Goal: Transaction & Acquisition: Purchase product/service

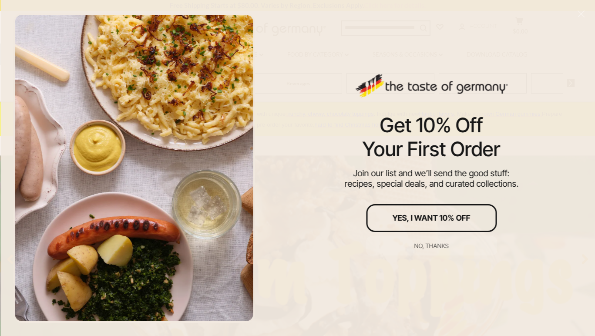
click at [201, 86] on div at bounding box center [134, 168] width 242 height 310
click at [429, 243] on div "No, thanks" at bounding box center [431, 246] width 34 height 6
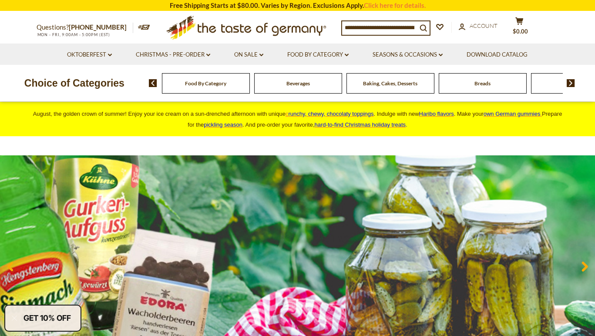
click at [194, 81] on span "Food By Category" at bounding box center [205, 83] width 41 height 7
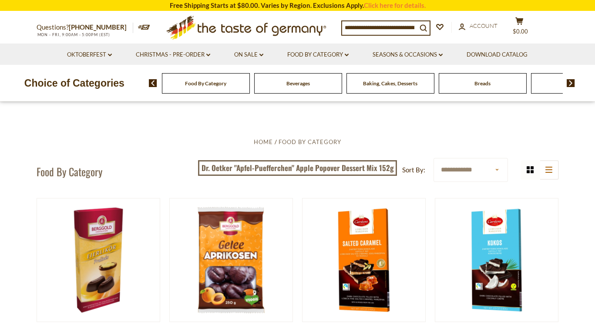
select select "********"
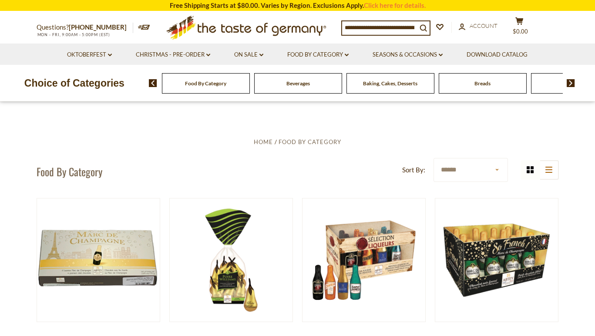
click at [414, 28] on input at bounding box center [379, 27] width 75 height 12
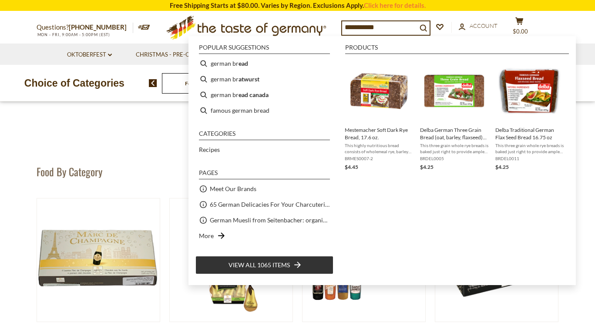
type input "**********"
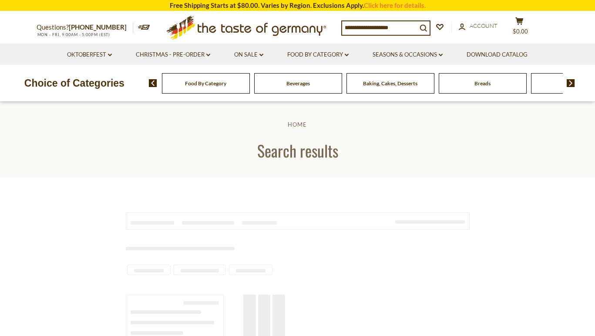
type input "**********"
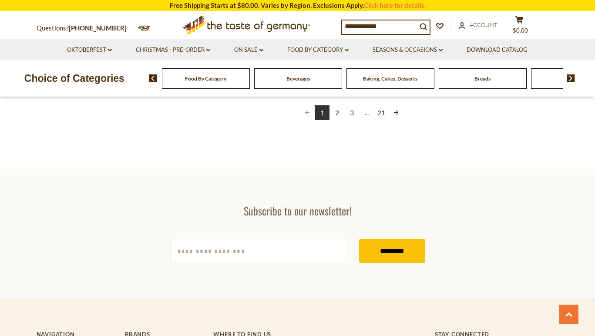
scroll to position [1688, 0]
click at [397, 109] on link "Next page" at bounding box center [396, 112] width 15 height 15
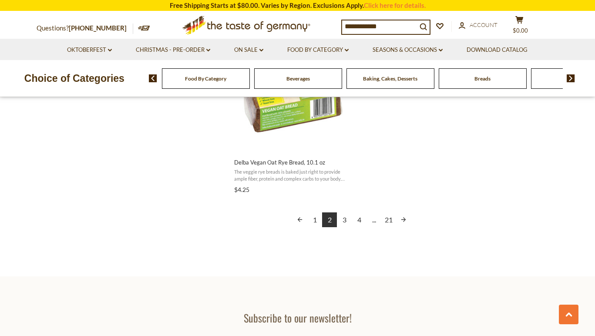
scroll to position [1567, 0]
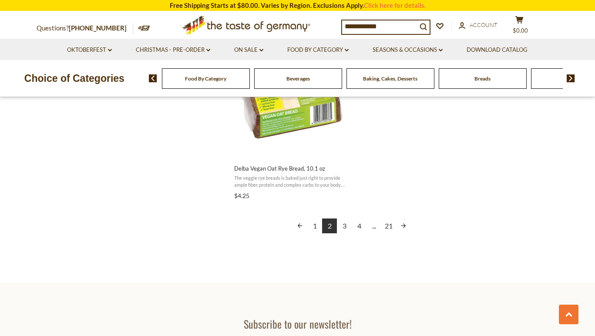
click at [403, 220] on link "Next page" at bounding box center [403, 226] width 15 height 15
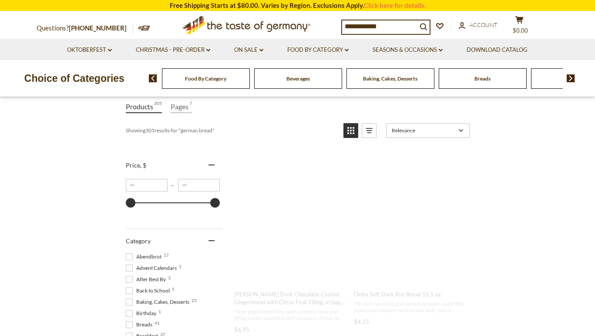
scroll to position [0, 0]
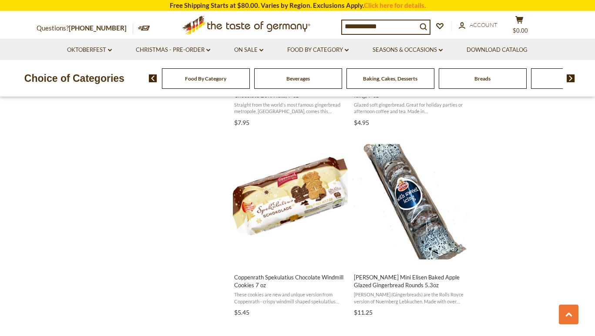
scroll to position [884, 0]
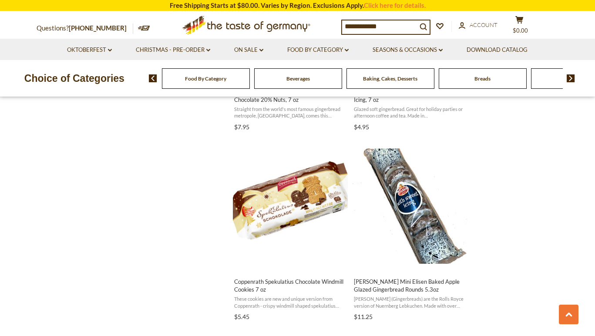
click at [481, 78] on span "Breads" at bounding box center [483, 78] width 16 height 7
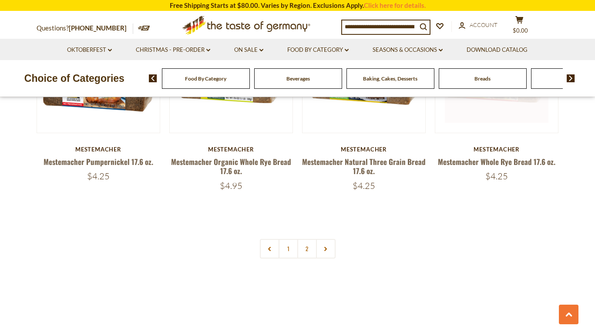
scroll to position [2011, 0]
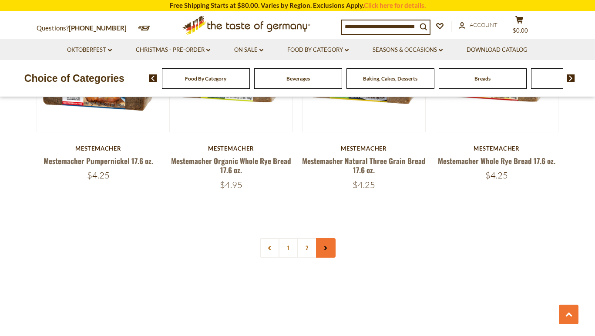
click at [328, 246] on icon at bounding box center [325, 248] width 5 height 4
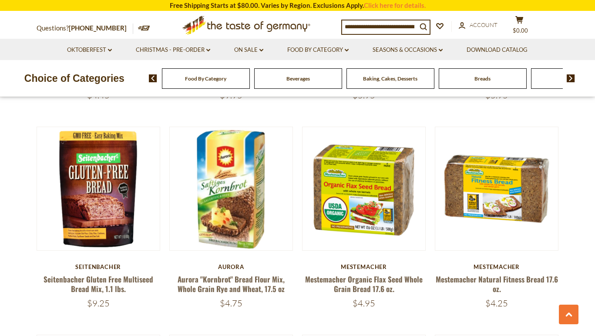
scroll to position [844, 0]
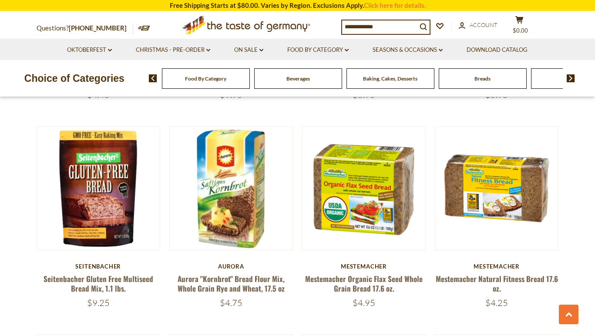
click at [572, 77] on img at bounding box center [571, 78] width 8 height 8
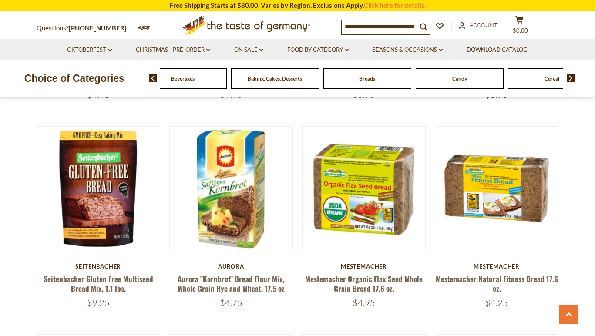
click at [572, 77] on img at bounding box center [571, 78] width 8 height 8
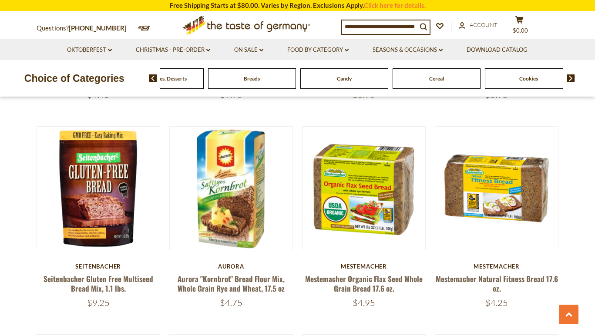
click at [572, 77] on img at bounding box center [571, 78] width 8 height 8
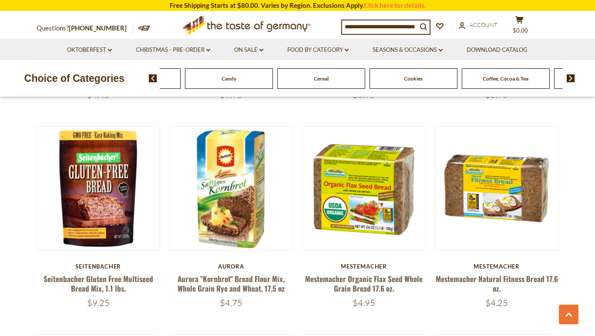
click at [572, 77] on img at bounding box center [571, 78] width 8 height 8
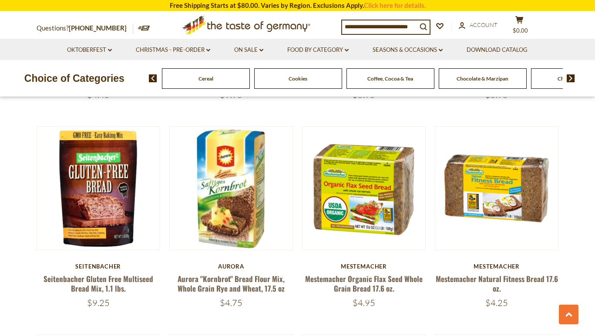
click at [381, 77] on span "Coffee, Cocoa & Tea" at bounding box center [390, 78] width 46 height 7
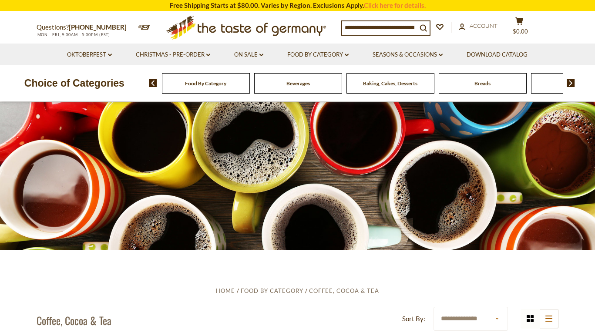
click at [572, 81] on img at bounding box center [571, 83] width 8 height 8
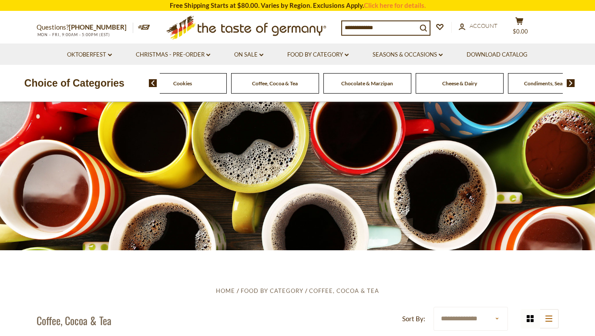
click at [572, 81] on img at bounding box center [571, 83] width 8 height 8
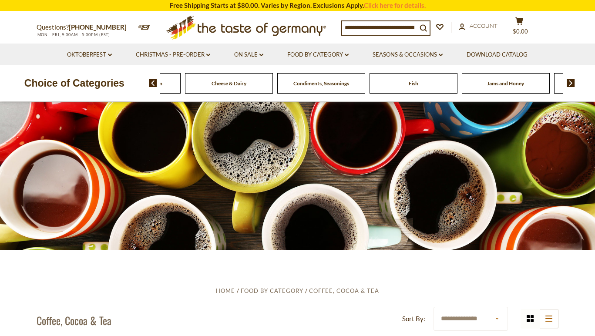
click at [572, 81] on img at bounding box center [571, 83] width 8 height 8
click at [566, 81] on span at bounding box center [567, 83] width 15 height 8
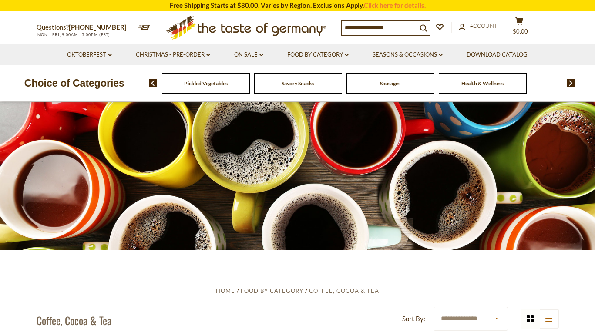
click at [406, 27] on input at bounding box center [379, 27] width 75 height 12
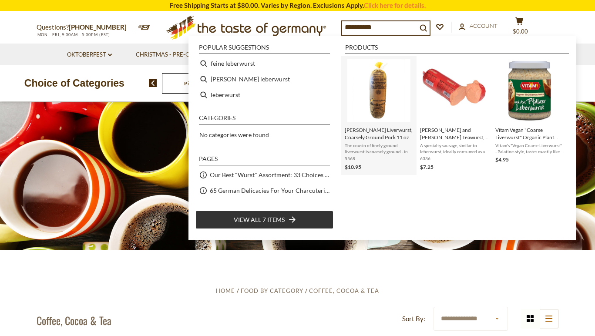
type input "**********"
click at [379, 96] on img "Binkert's Liverwurst, Coarsely Ground Pork 11 oz." at bounding box center [378, 90] width 63 height 63
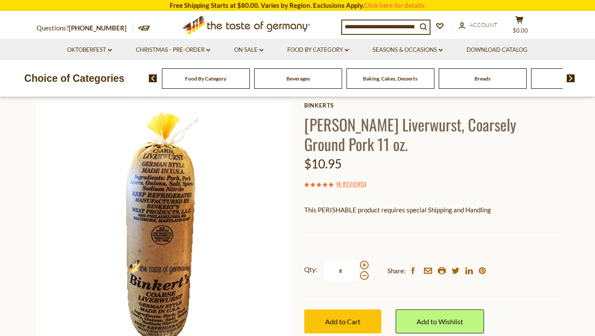
scroll to position [43, 0]
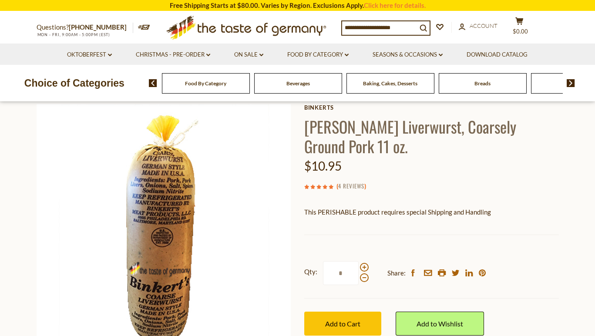
click at [355, 185] on link "4 Reviews" at bounding box center [351, 187] width 26 height 10
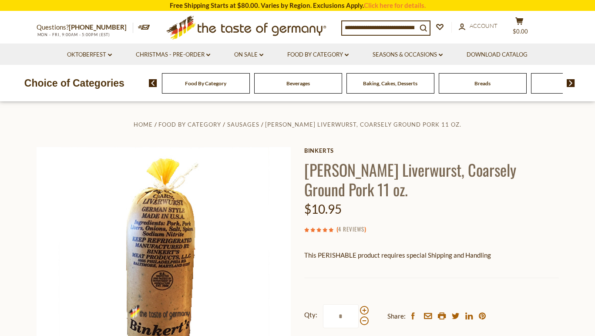
click at [351, 227] on link "4 Reviews" at bounding box center [351, 230] width 26 height 10
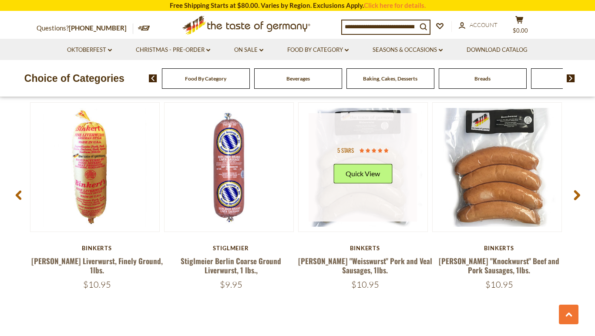
scroll to position [1190, 0]
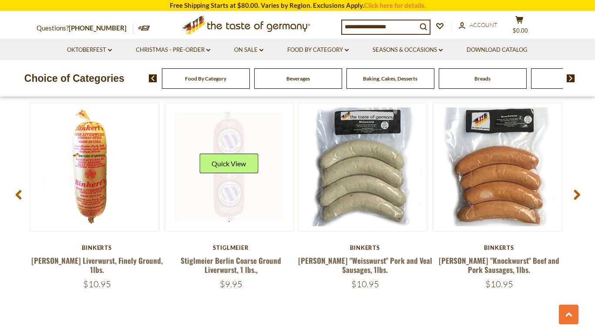
click at [234, 190] on link at bounding box center [229, 167] width 108 height 108
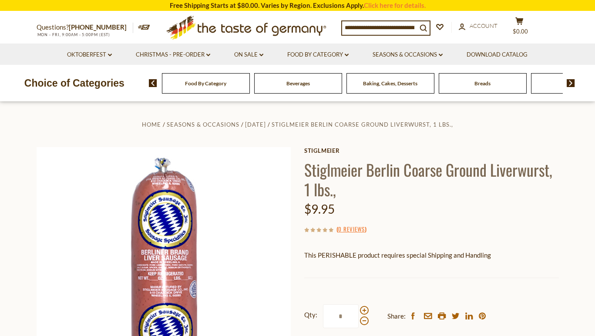
scroll to position [0, 0]
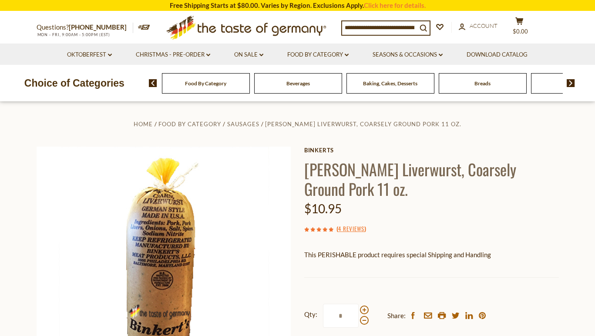
scroll to position [2, 0]
click at [314, 230] on div "( 4 Reviews )" at bounding box center [431, 227] width 255 height 11
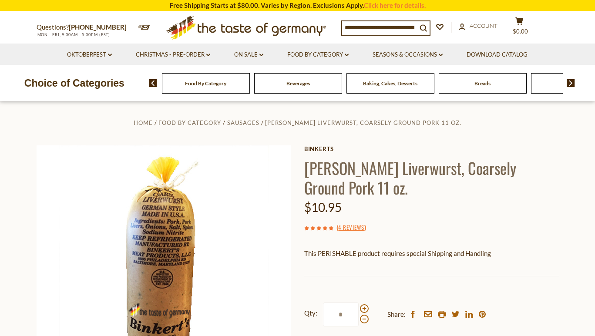
scroll to position [0, 0]
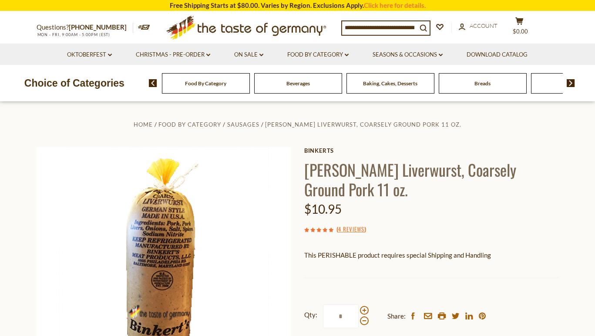
click at [314, 230] on div "( 4 Reviews )" at bounding box center [431, 229] width 255 height 11
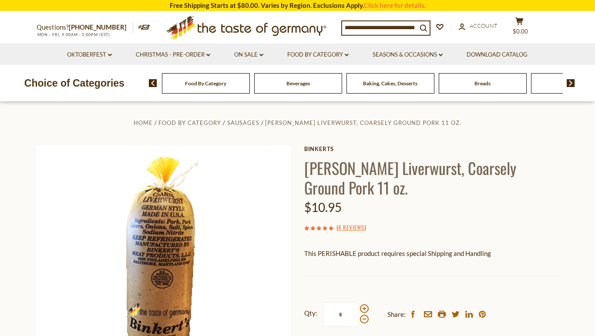
click at [325, 226] on use at bounding box center [325, 228] width 4 height 4
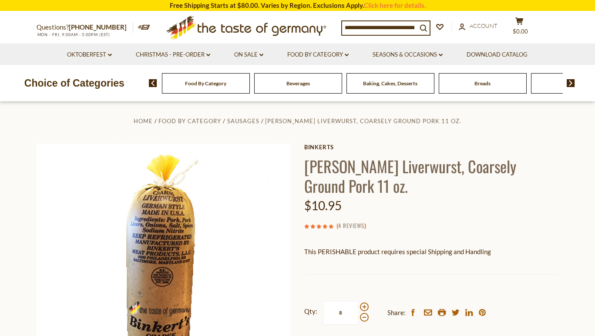
click at [350, 224] on link "4 Reviews" at bounding box center [351, 226] width 26 height 10
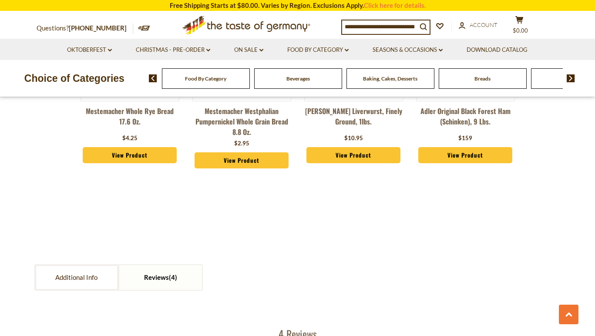
scroll to position [771, 0]
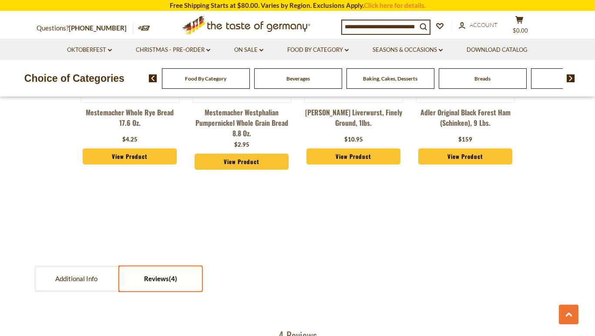
click at [170, 276] on span at bounding box center [173, 279] width 8 height 8
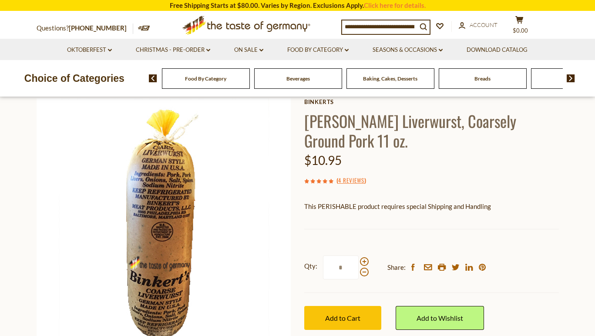
scroll to position [48, 0]
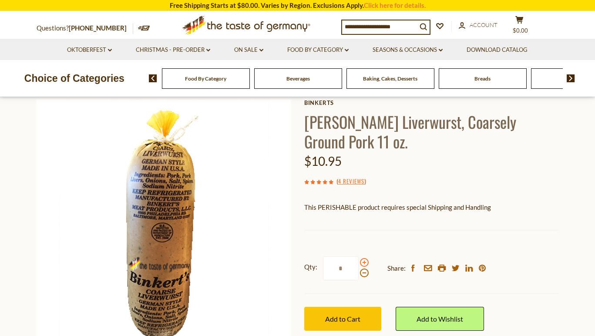
click at [364, 262] on span at bounding box center [364, 262] width 9 height 9
click at [359, 262] on input "*" at bounding box center [341, 268] width 36 height 24
click at [364, 262] on span at bounding box center [364, 262] width 9 height 9
click at [359, 262] on input "*" at bounding box center [341, 268] width 36 height 24
click at [364, 262] on span at bounding box center [364, 262] width 9 height 9
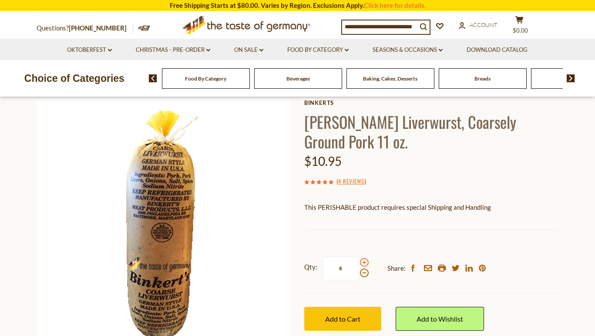
click at [359, 262] on input "*" at bounding box center [341, 268] width 36 height 24
click at [364, 272] on span at bounding box center [364, 273] width 9 height 9
click at [359, 272] on input "*" at bounding box center [341, 268] width 36 height 24
type input "*"
click at [341, 316] on span "Add to Cart" at bounding box center [342, 319] width 35 height 8
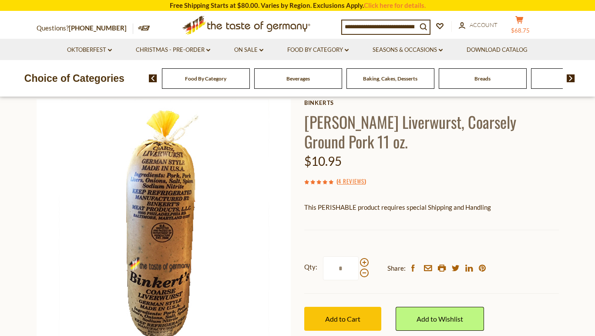
click at [523, 21] on icon at bounding box center [519, 19] width 8 height 7
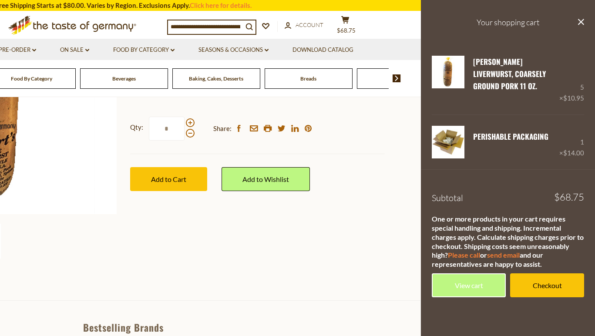
scroll to position [191, 0]
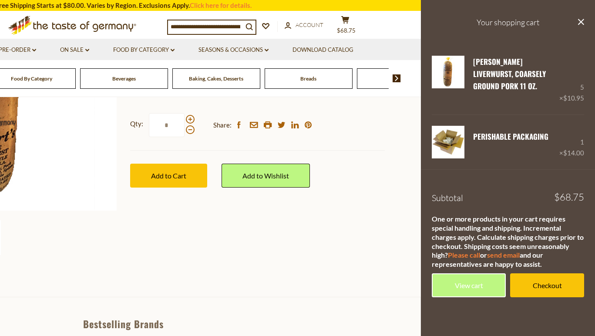
click at [314, 78] on span "Breads" at bounding box center [308, 78] width 16 height 7
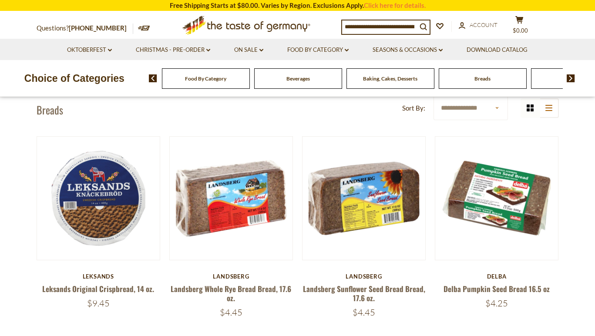
scroll to position [211, 0]
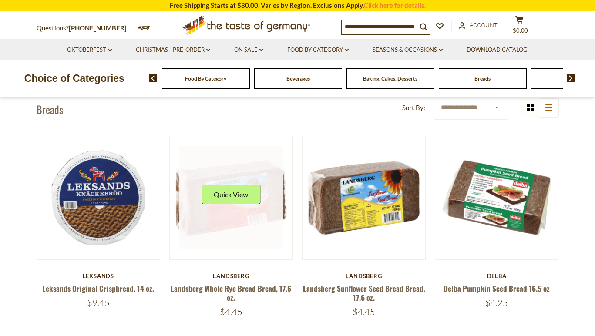
click at [229, 208] on div "Quick View" at bounding box center [231, 198] width 59 height 26
click at [234, 199] on button "Quick View" at bounding box center [231, 195] width 59 height 20
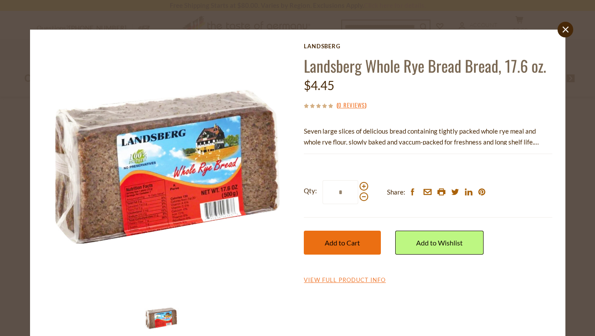
click at [346, 244] on span "Add to Cart" at bounding box center [342, 243] width 35 height 8
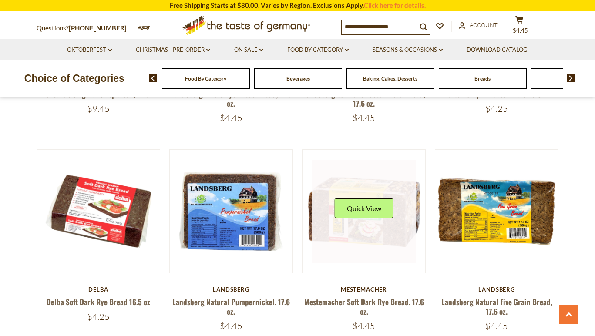
scroll to position [407, 0]
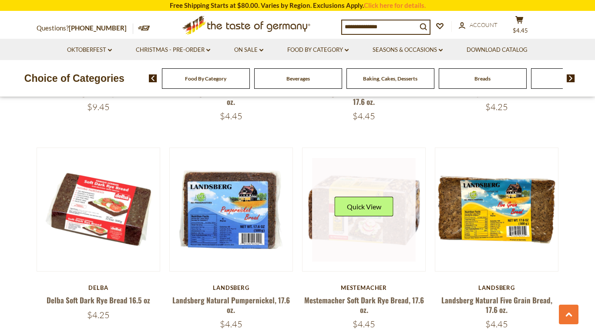
click at [368, 215] on div "Quick View" at bounding box center [364, 210] width 59 height 26
click at [368, 211] on button "Quick View" at bounding box center [364, 207] width 59 height 20
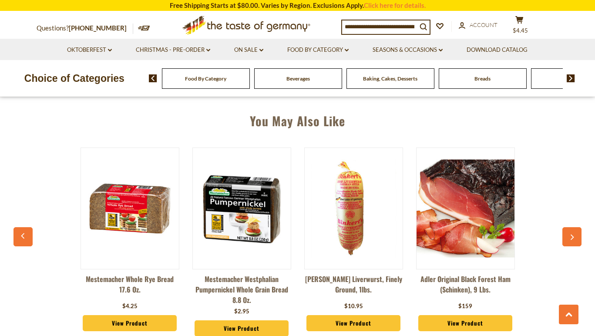
scroll to position [612, 0]
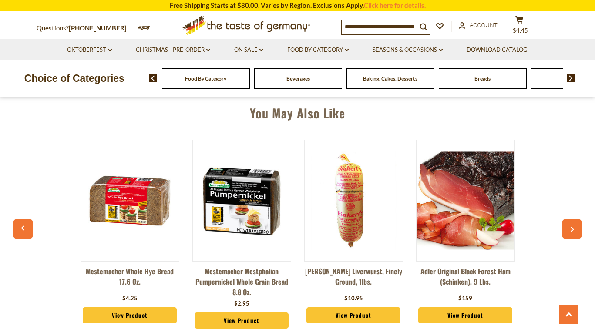
click at [478, 209] on img at bounding box center [466, 201] width 98 height 98
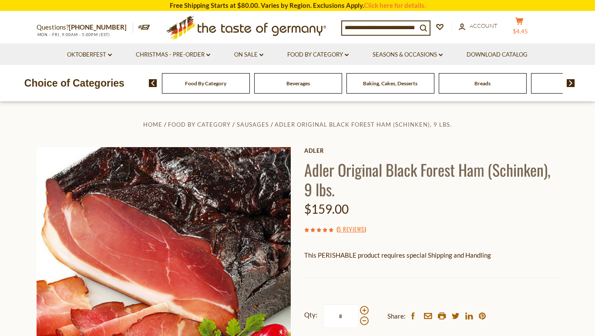
click at [526, 28] on span "$4.45" at bounding box center [520, 31] width 15 height 7
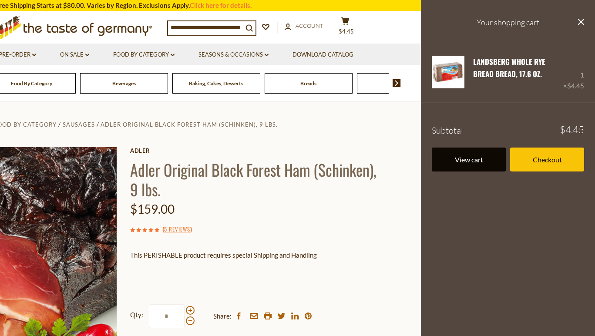
click at [475, 161] on link "View cart" at bounding box center [469, 160] width 74 height 24
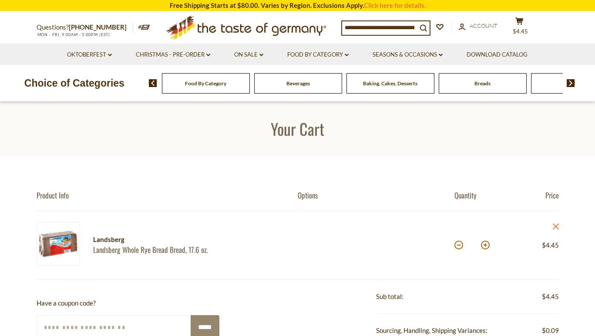
click at [394, 26] on input at bounding box center [379, 27] width 75 height 12
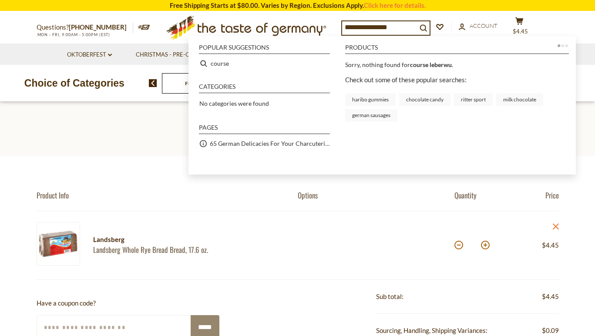
type input "**********"
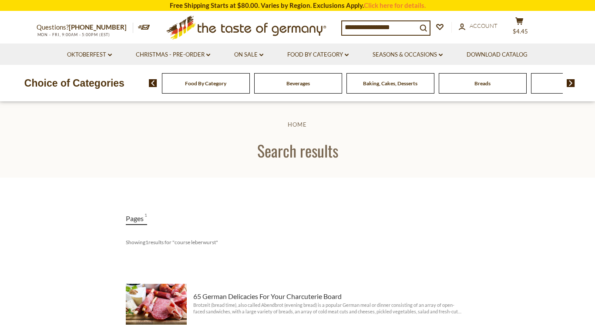
click at [390, 29] on input "**********" at bounding box center [379, 27] width 75 height 12
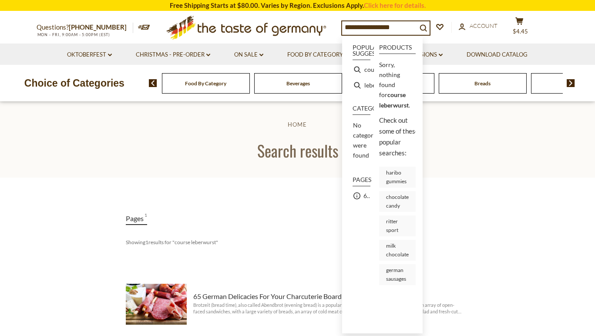
click at [414, 28] on input "**********" at bounding box center [379, 27] width 75 height 12
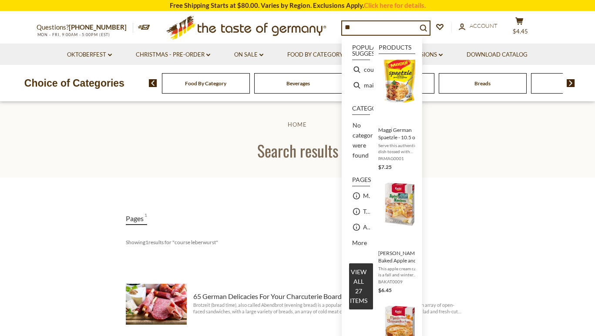
type input "*"
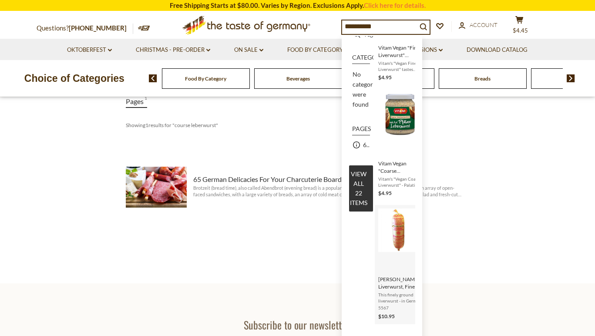
scroll to position [82, 0]
type input "**********"
click at [399, 236] on img "Binkert's Liverwurst, Finely Ground, 1lbs." at bounding box center [400, 231] width 44 height 44
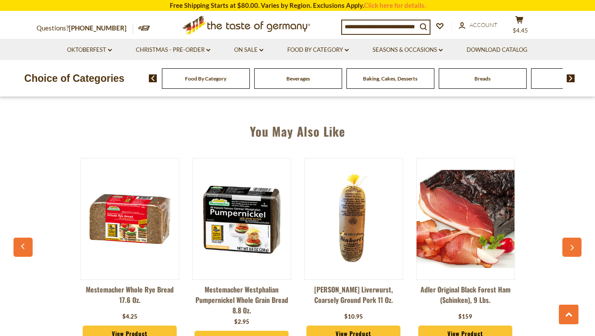
scroll to position [596, 0]
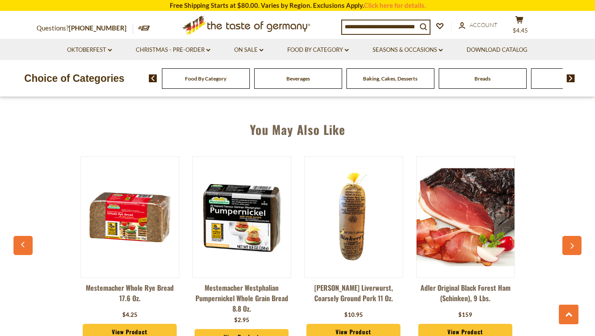
click at [357, 242] on img at bounding box center [354, 217] width 98 height 98
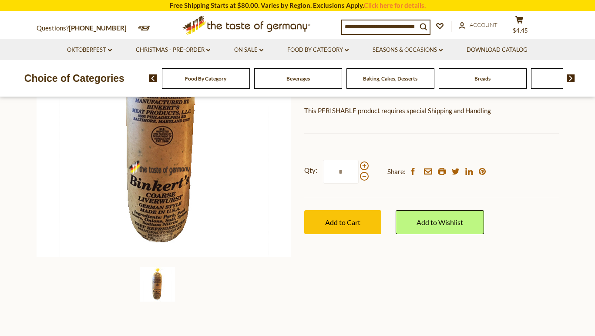
scroll to position [145, 0]
click at [364, 164] on span at bounding box center [364, 165] width 9 height 9
click at [359, 164] on input "*" at bounding box center [341, 171] width 36 height 24
click at [364, 164] on span at bounding box center [364, 165] width 9 height 9
click at [359, 164] on input "*" at bounding box center [341, 171] width 36 height 24
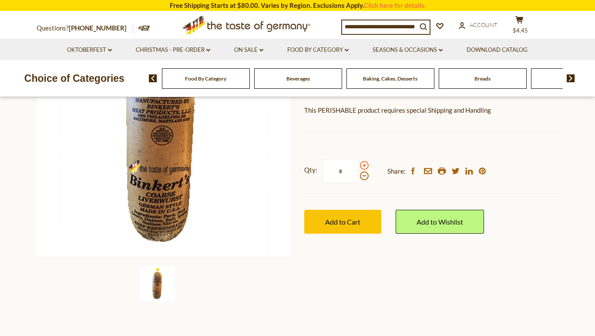
click at [364, 164] on span at bounding box center [364, 165] width 9 height 9
click at [359, 164] on input "*" at bounding box center [341, 171] width 36 height 24
click at [364, 173] on span at bounding box center [364, 176] width 9 height 9
click at [359, 173] on input "*" at bounding box center [341, 171] width 36 height 24
type input "*"
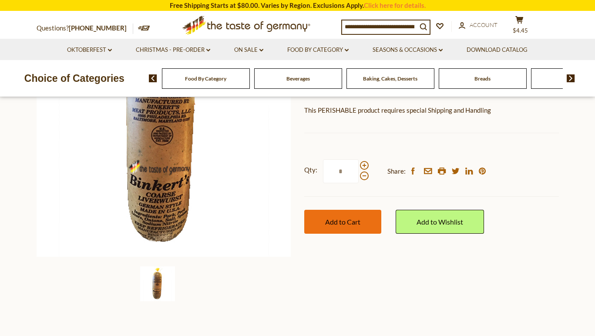
click at [342, 220] on span "Add to Cart" at bounding box center [342, 222] width 35 height 8
click at [516, 24] on icon at bounding box center [519, 19] width 8 height 7
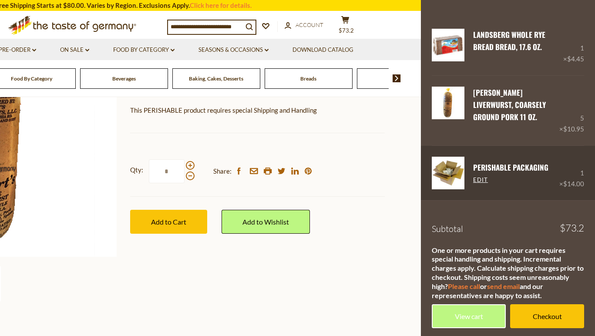
scroll to position [27, 0]
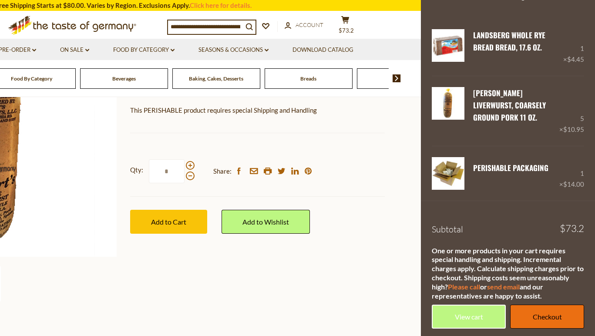
click at [550, 316] on link "Checkout" at bounding box center [547, 317] width 74 height 24
